Goal: Information Seeking & Learning: Learn about a topic

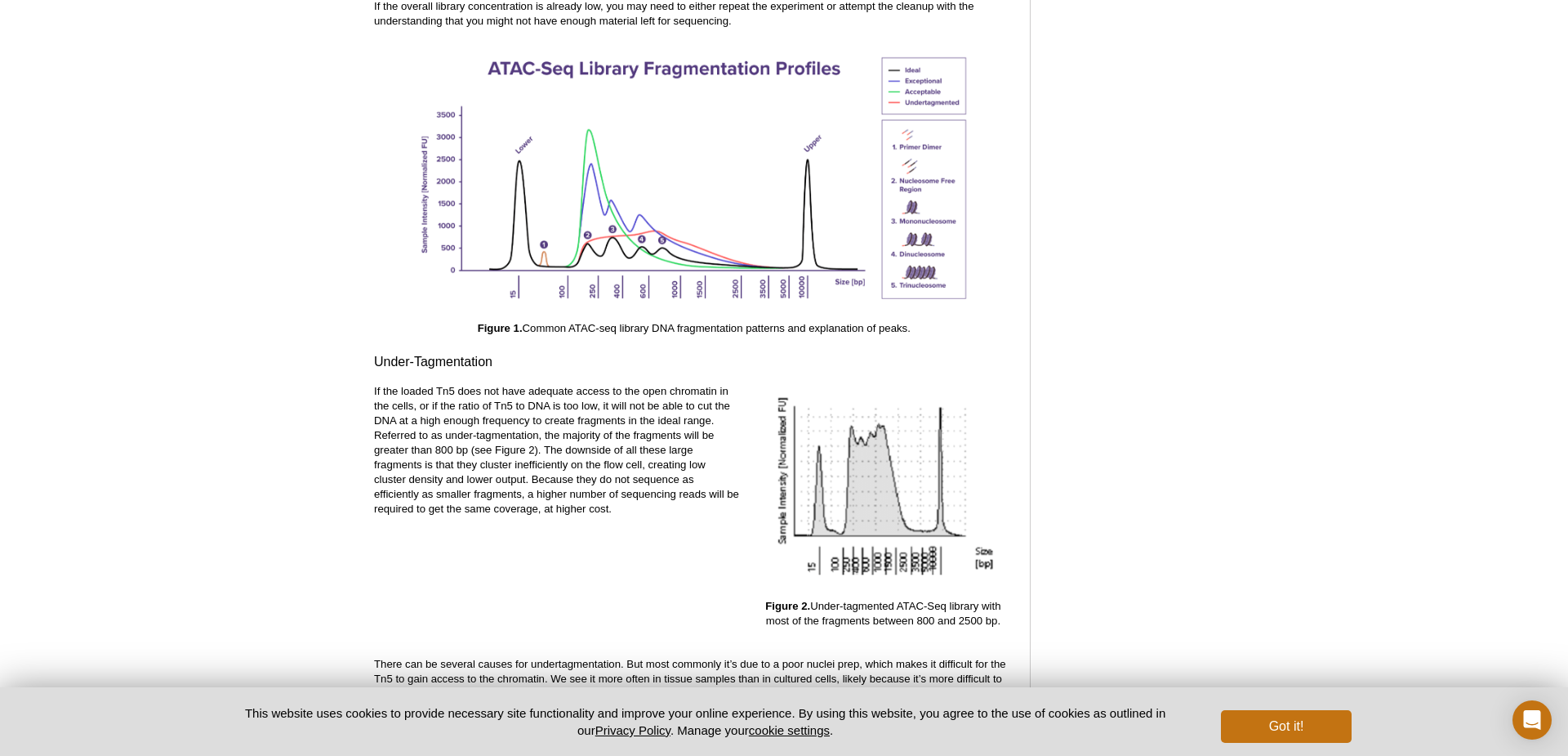
scroll to position [2387, 0]
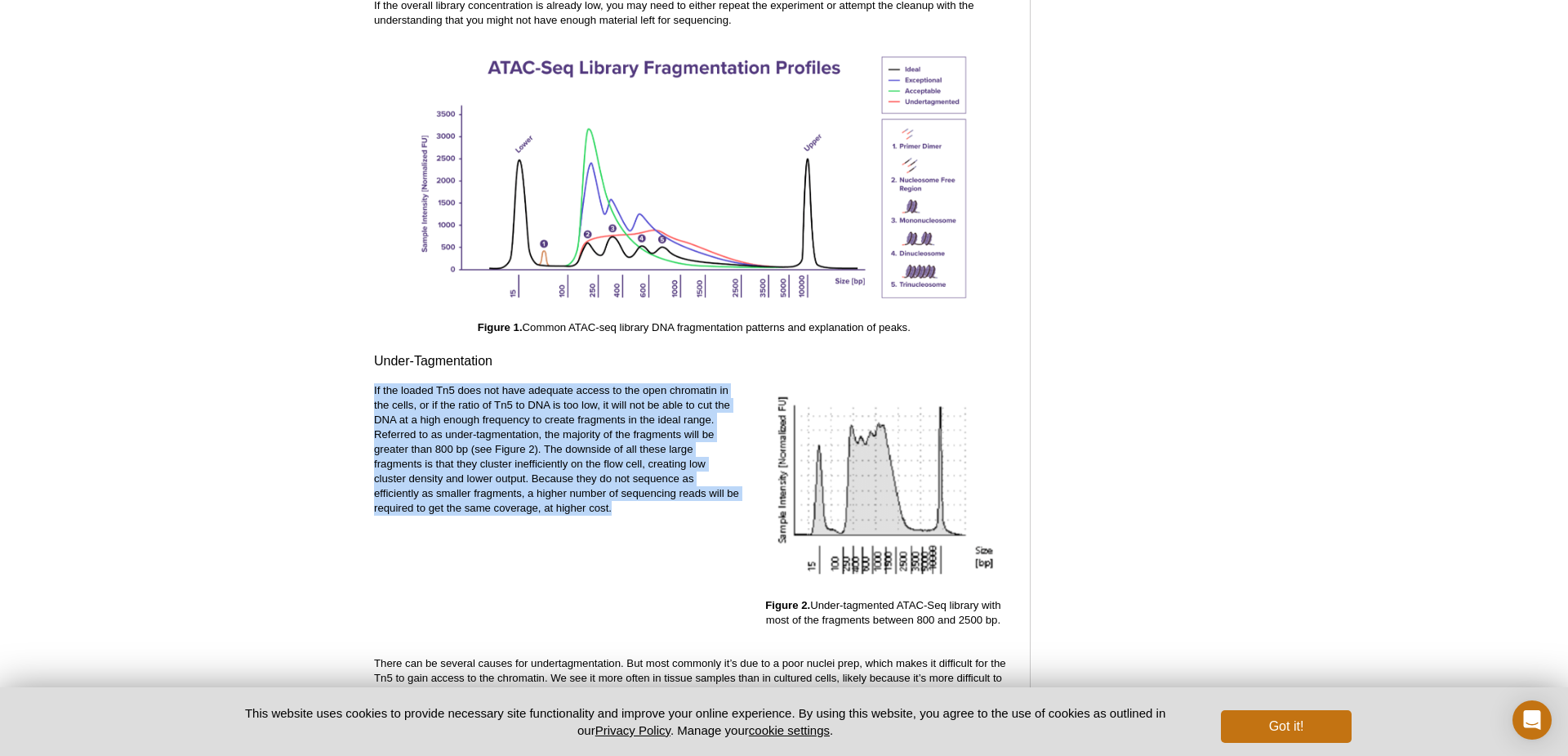
drag, startPoint x: 364, startPoint y: 372, endPoint x: 611, endPoint y: 503, distance: 279.6
copy p "If the loaded Tn5 does not have adequate access to the open chromatin in the ce…"
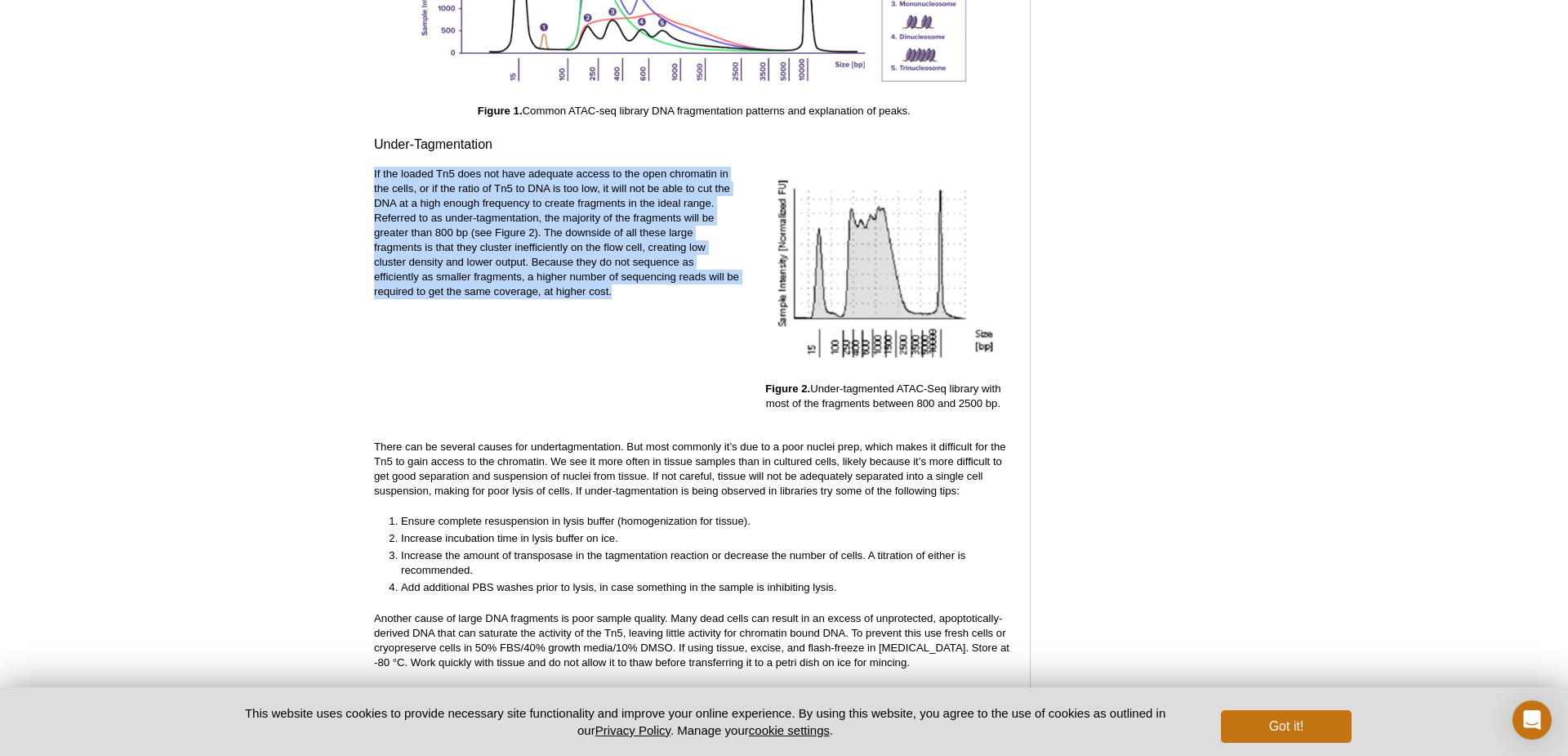
scroll to position [2632, 0]
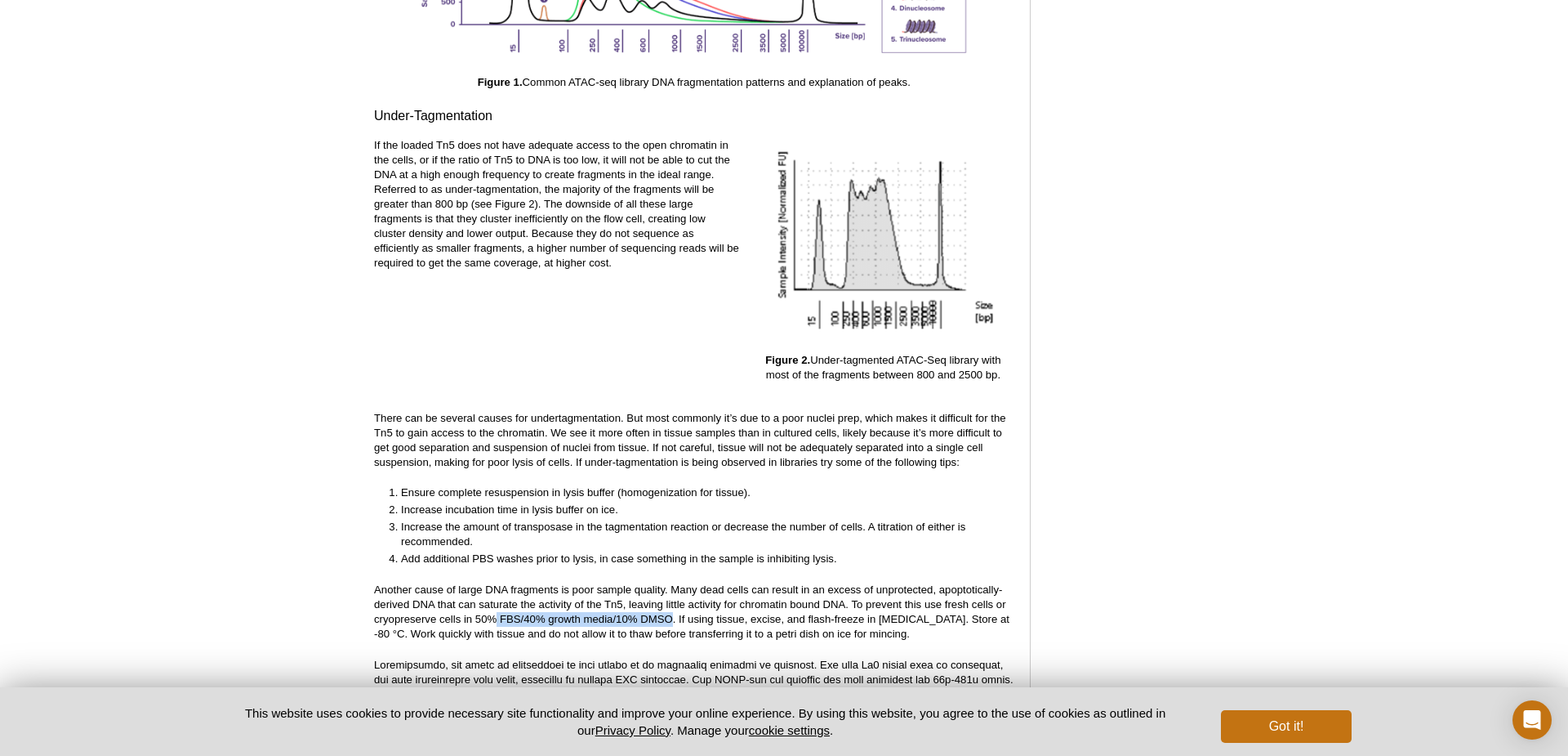
drag, startPoint x: 495, startPoint y: 612, endPoint x: 675, endPoint y: 612, distance: 180.0
click at [675, 612] on p "Another cause of large DNA fragments is poor sample quality. Many dead cells ca…" at bounding box center [694, 612] width 640 height 59
click at [677, 612] on p "Another cause of large DNA fragments is poor sample quality. Many dead cells ca…" at bounding box center [694, 612] width 640 height 59
drag, startPoint x: 751, startPoint y: 604, endPoint x: 782, endPoint y: 608, distance: 31.3
click at [782, 608] on p "Another cause of large DNA fragments is poor sample quality. Many dead cells ca…" at bounding box center [694, 612] width 640 height 59
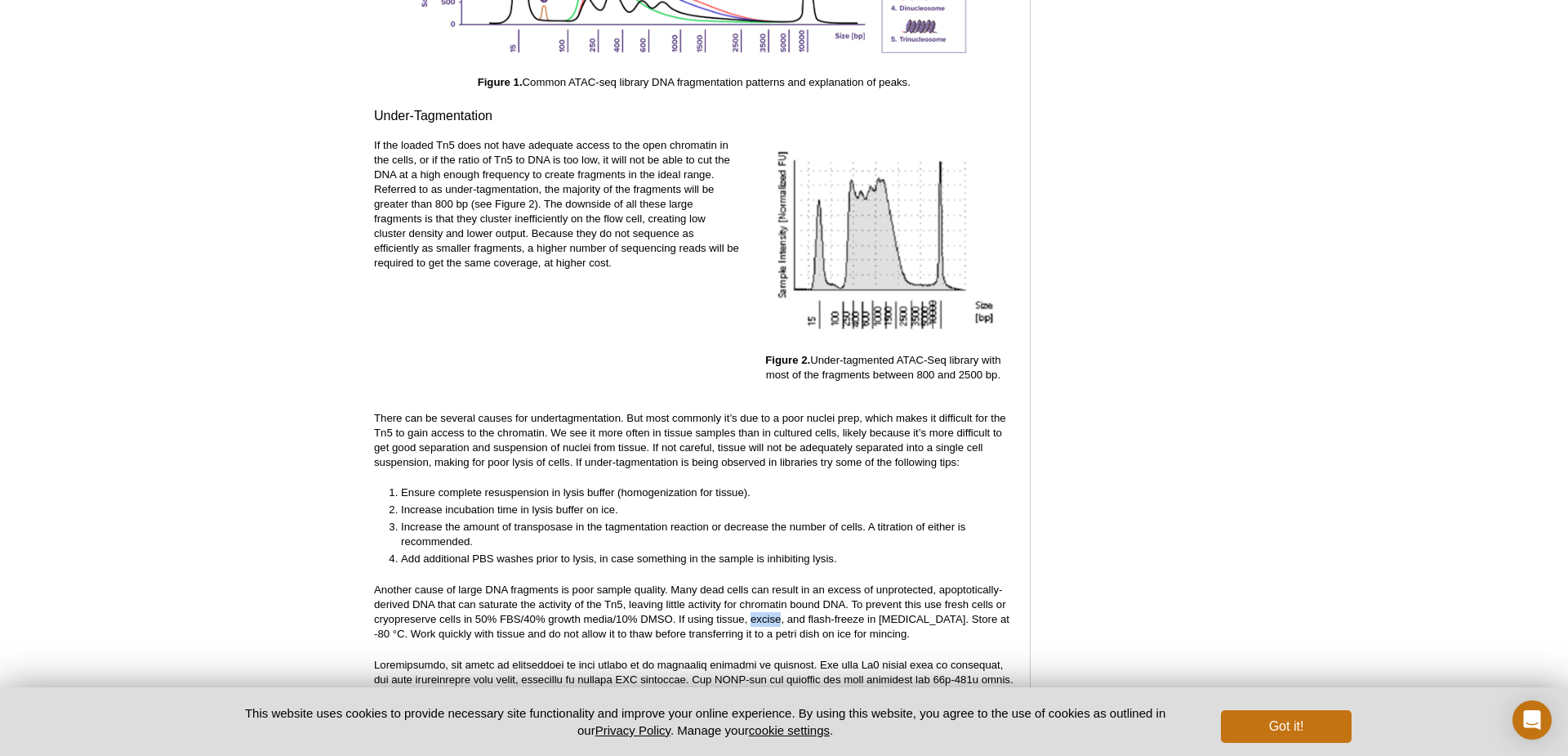
copy p "excise"
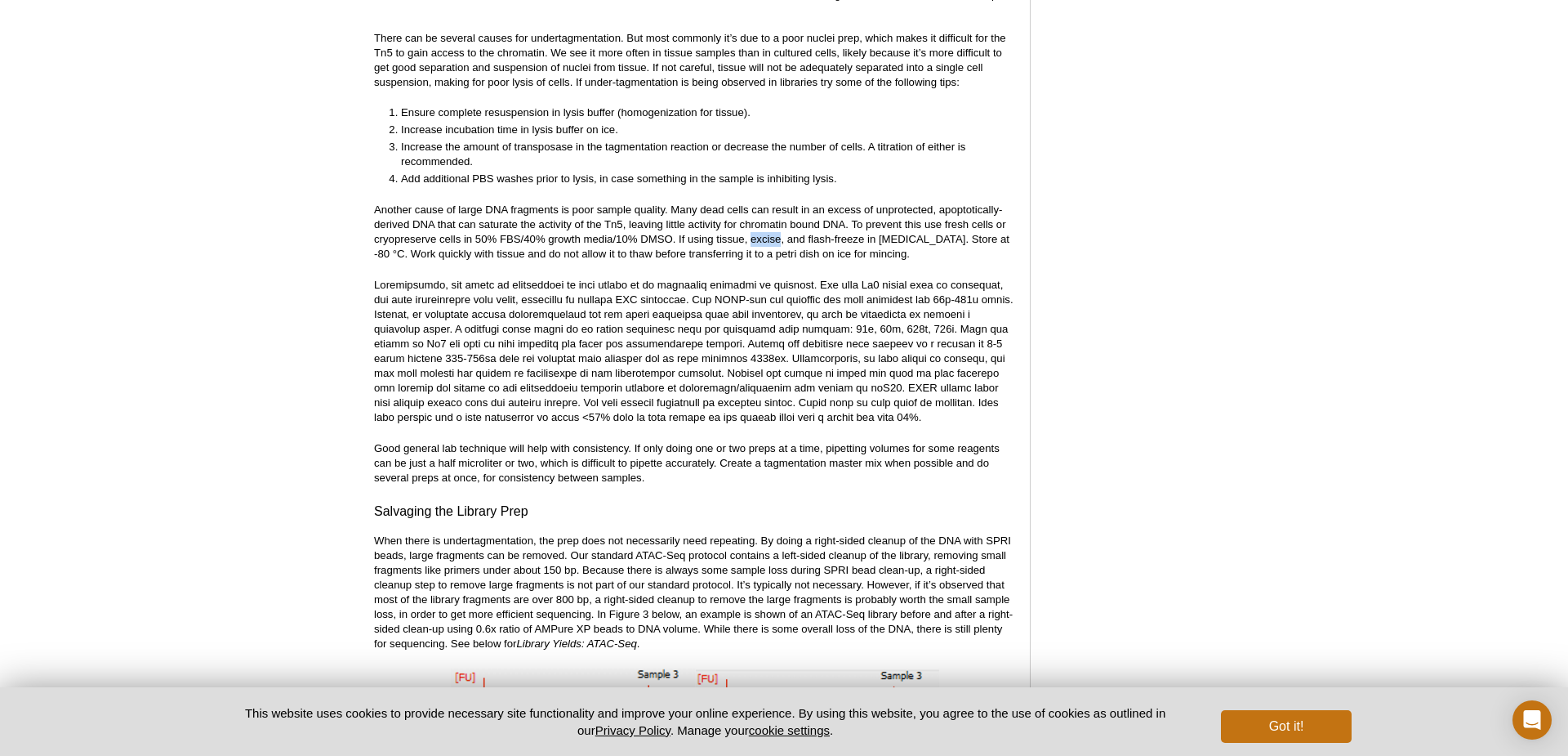
scroll to position [3040, 0]
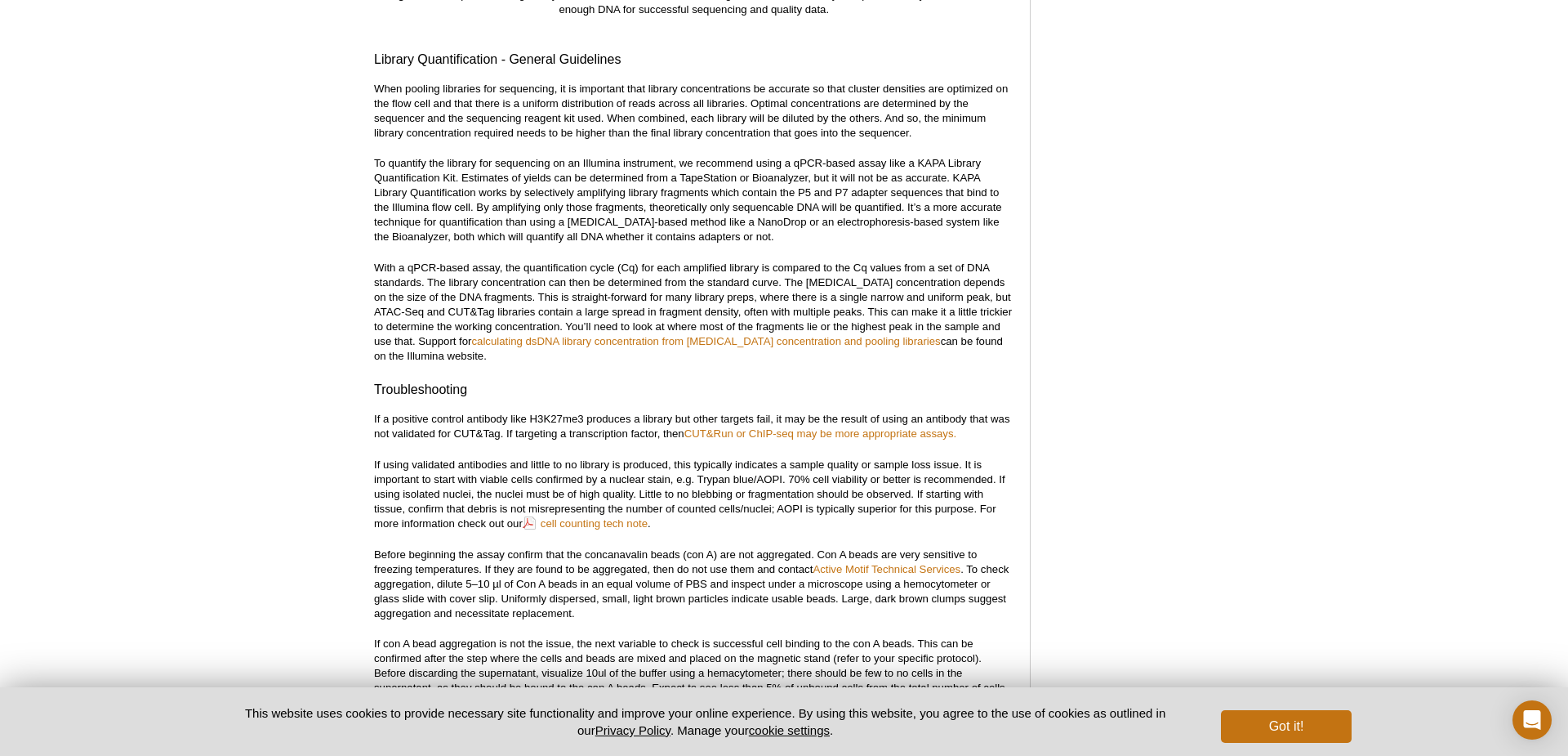
scroll to position [5983, 0]
